Goal: Task Accomplishment & Management: Use online tool/utility

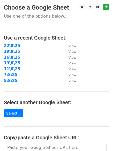
scroll to position [89, 0]
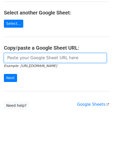
click at [29, 60] on input "url" at bounding box center [55, 58] width 102 height 10
paste input "https://docs.google.com/spreadsheets/d/1j2__ywIPwP3YrZOyS9MAO81ZlkCQkPct5Pyeq5b…"
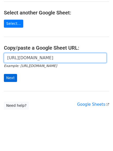
scroll to position [0, 111]
type input "https://docs.google.com/spreadsheets/d/1j2__ywIPwP3YrZOyS9MAO81ZlkCQkPct5Pyeq5b…"
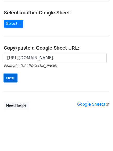
scroll to position [0, 0]
click at [9, 77] on input "Next" at bounding box center [10, 78] width 13 height 8
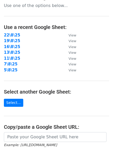
scroll to position [46, 0]
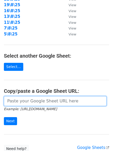
click at [46, 99] on input "url" at bounding box center [55, 101] width 102 height 10
paste input "https://docs.google.com/spreadsheets/d/1j2__ywIPwP3YrZOyS9MAO81ZlkCQkPct5Pyeq5b…"
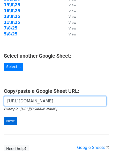
scroll to position [0, 111]
type input "https://docs.google.com/spreadsheets/d/1j2__ywIPwP3YrZOyS9MAO81ZlkCQkPct5Pyeq5b…"
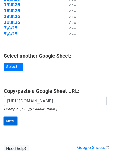
click at [10, 123] on input "Next" at bounding box center [10, 121] width 13 height 8
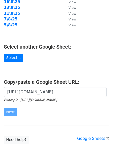
scroll to position [0, 0]
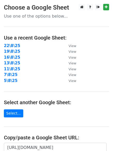
scroll to position [89, 0]
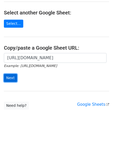
click at [7, 79] on input "Next" at bounding box center [10, 78] width 13 height 8
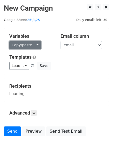
click at [24, 48] on link "Copy/paste..." at bounding box center [24, 45] width 31 height 8
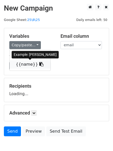
click at [23, 63] on link "{{name}}" at bounding box center [30, 64] width 41 height 8
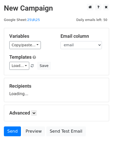
click at [52, 83] on div "Recipients Loading..." at bounding box center [56, 90] width 104 height 24
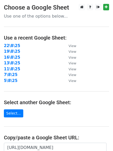
scroll to position [89, 0]
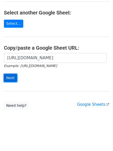
click at [5, 80] on input "Next" at bounding box center [10, 78] width 13 height 8
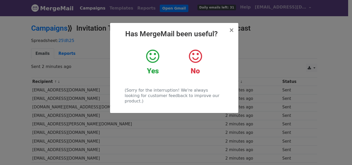
click at [300, 85] on div "× Has MergeMail been useful? Yes No (Sorry for the interruption! We're always l…" at bounding box center [176, 90] width 352 height 150
